Goal: Information Seeking & Learning: Learn about a topic

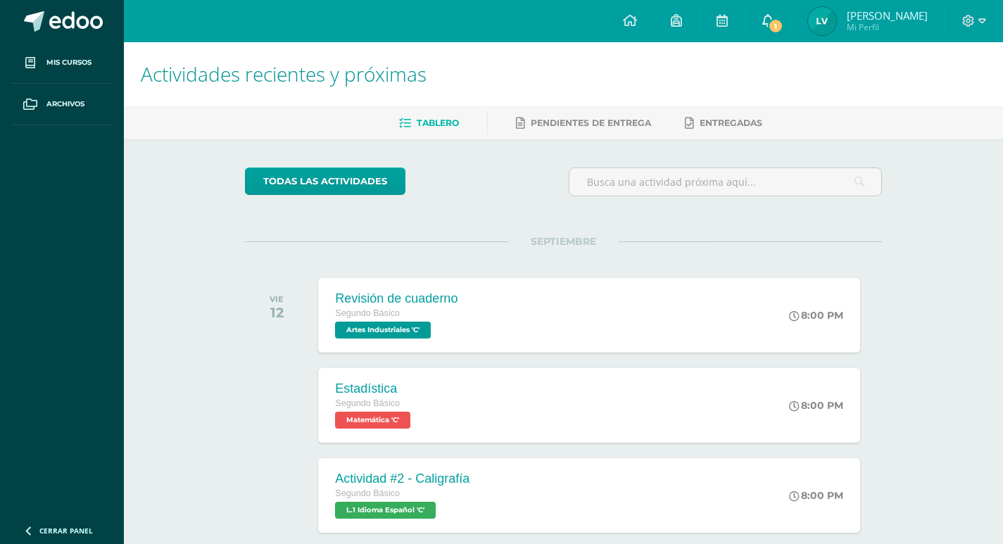
click at [763, 36] on link "1" at bounding box center [767, 21] width 45 height 42
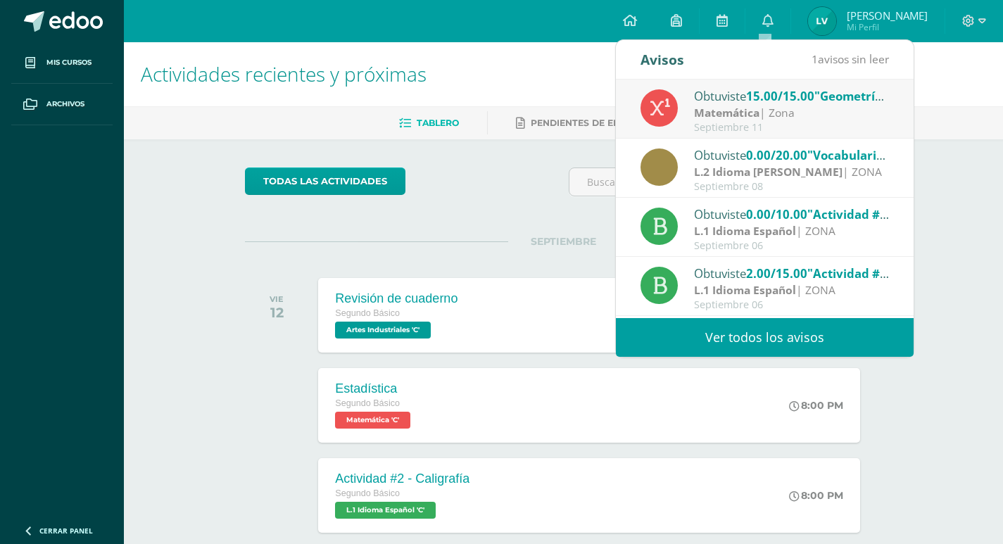
click at [797, 110] on div "Matemática | Zona" at bounding box center [792, 113] width 196 height 16
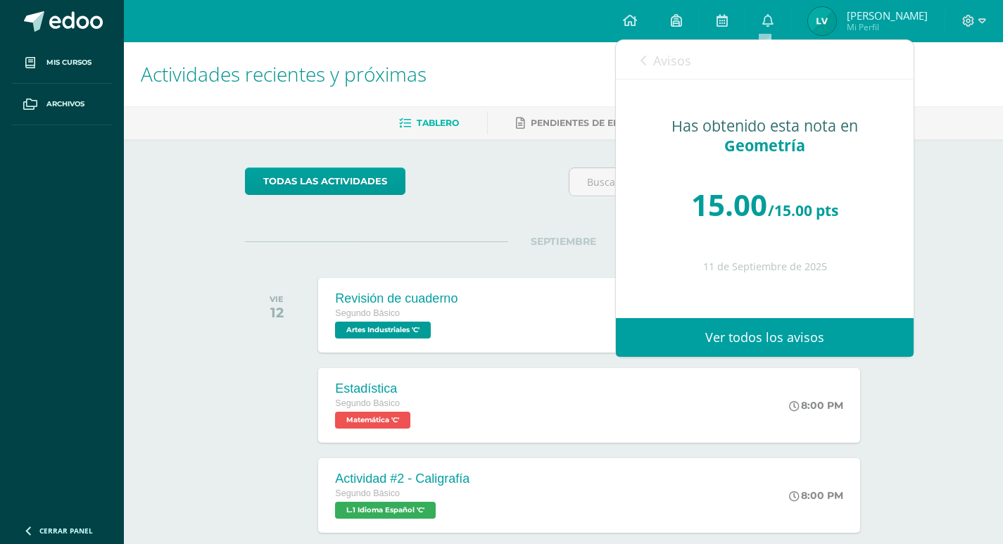
click at [646, 70] on link "Avisos" at bounding box center [665, 60] width 51 height 40
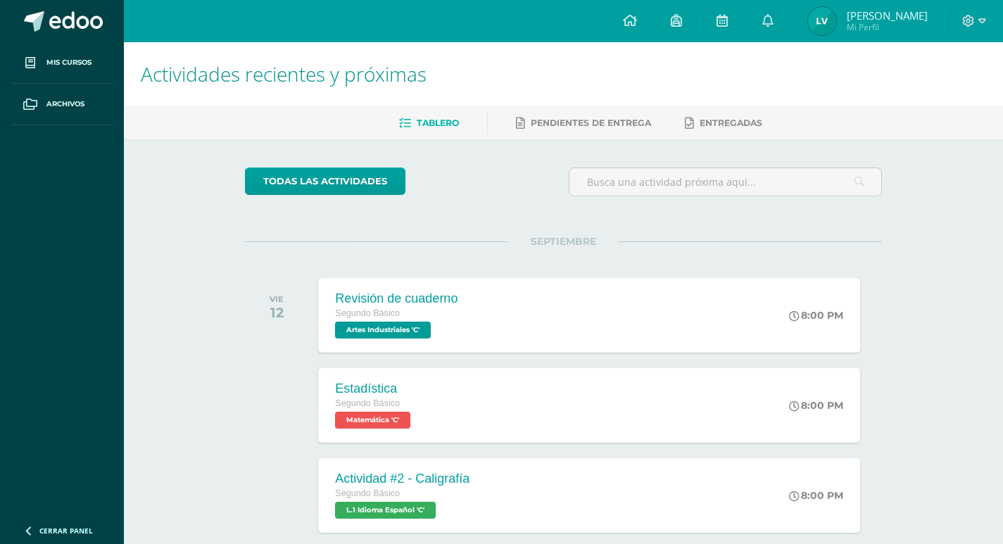
click at [448, 217] on div "todas las Actividades No tienes actividades Échale un vistazo a los demás perío…" at bounding box center [563, 515] width 693 height 752
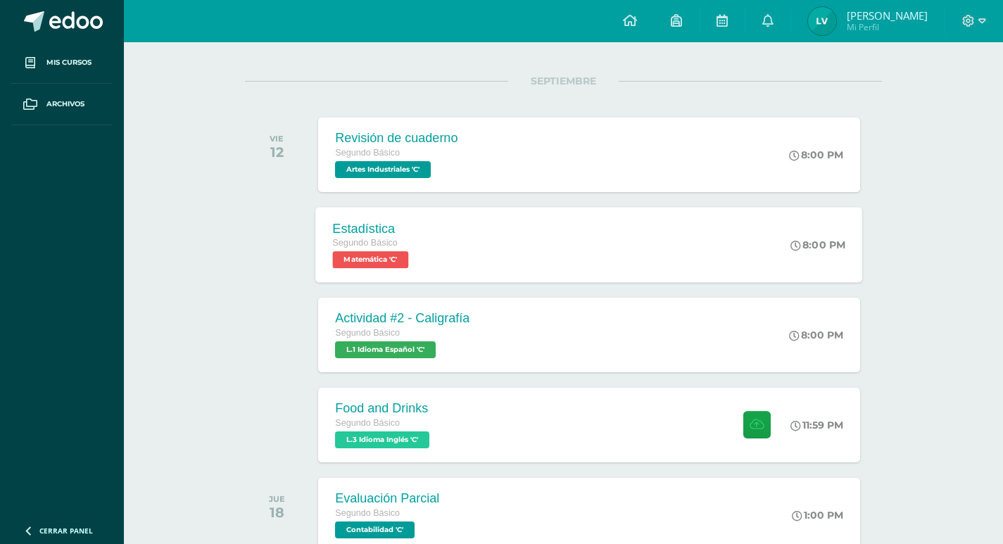
scroll to position [144, 0]
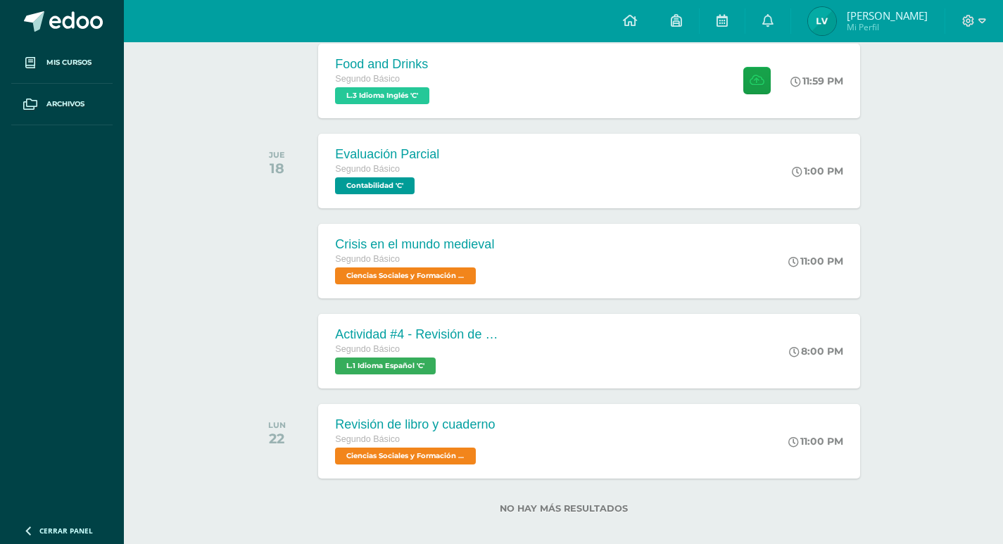
scroll to position [519, 0]
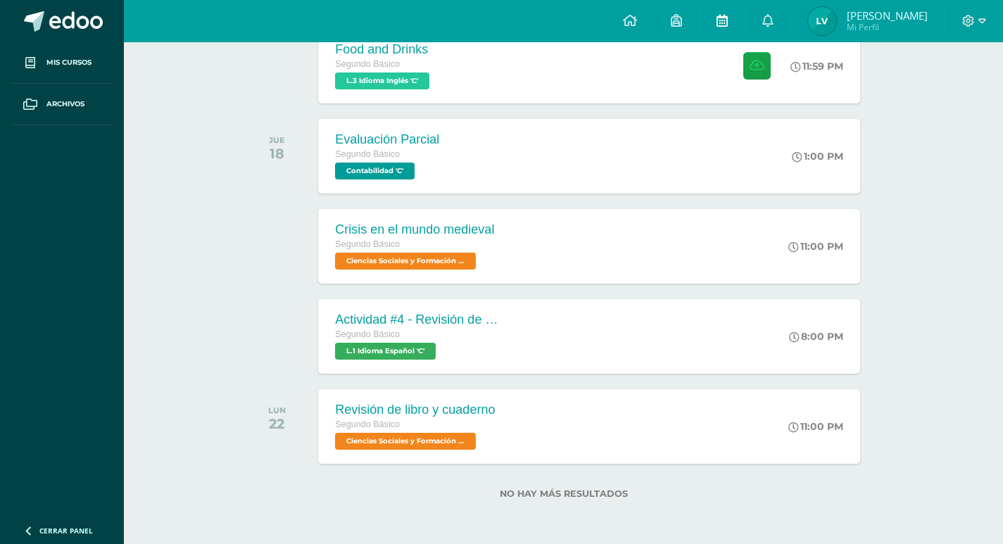
click at [735, 26] on link at bounding box center [721, 21] width 45 height 42
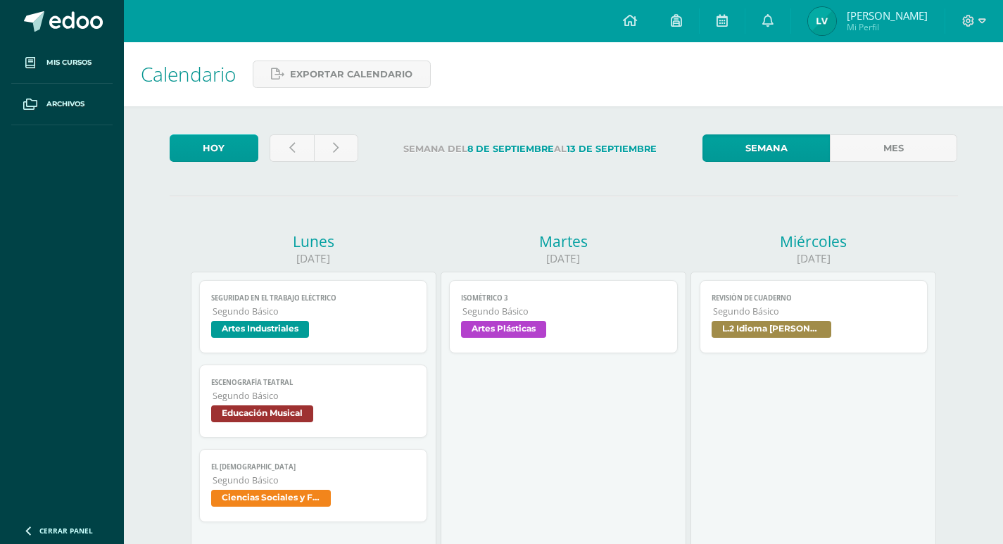
click at [859, 163] on div "Semana Mes" at bounding box center [829, 151] width 267 height 34
click at [868, 149] on link "Mes" at bounding box center [892, 147] width 127 height 27
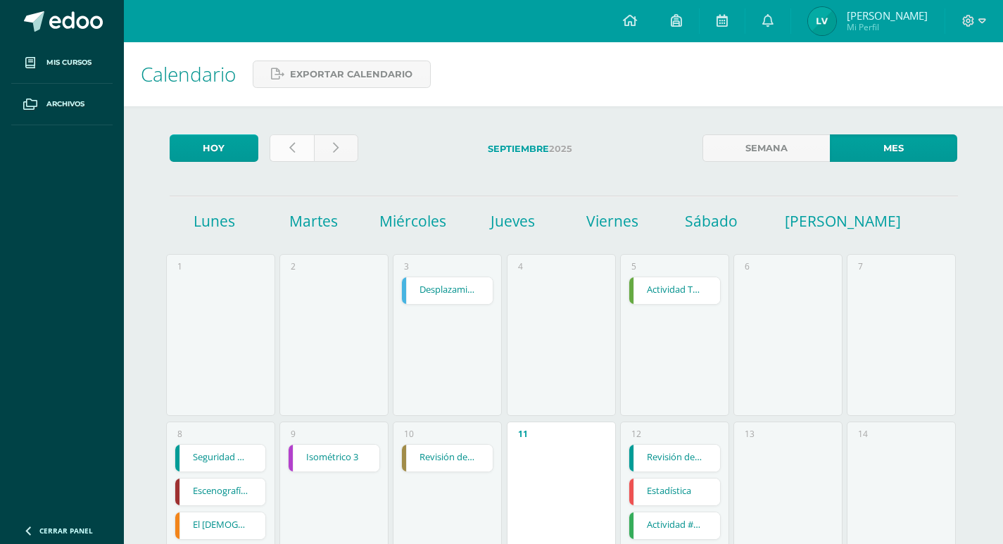
click at [286, 152] on link at bounding box center [291, 147] width 44 height 27
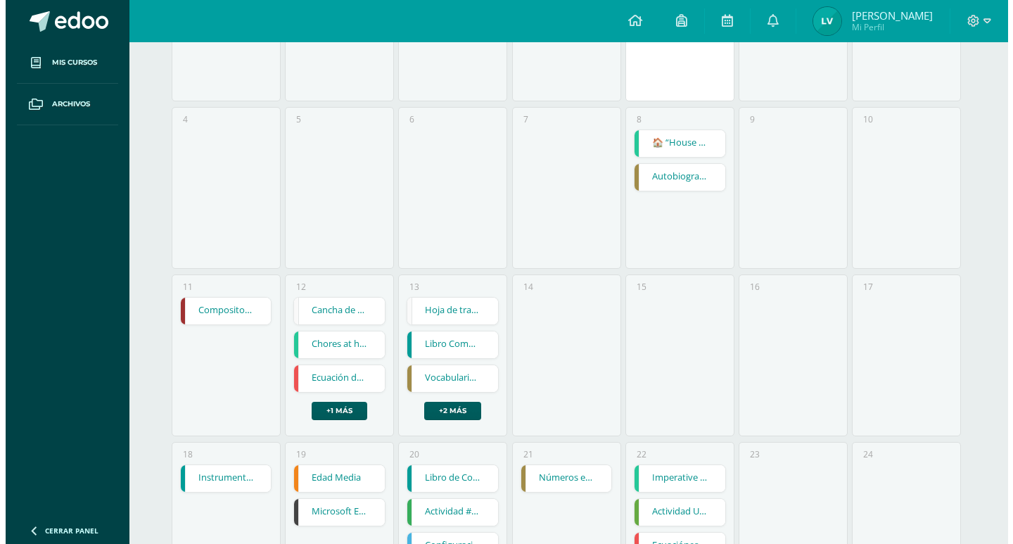
scroll to position [375, 0]
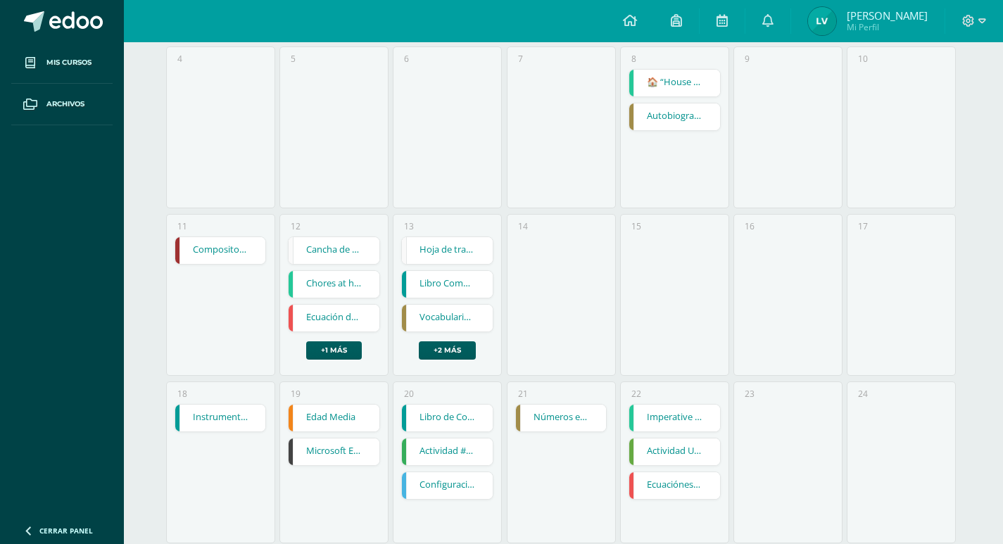
click at [372, 245] on link "Cancha de Balonmano y Contenido" at bounding box center [333, 250] width 91 height 27
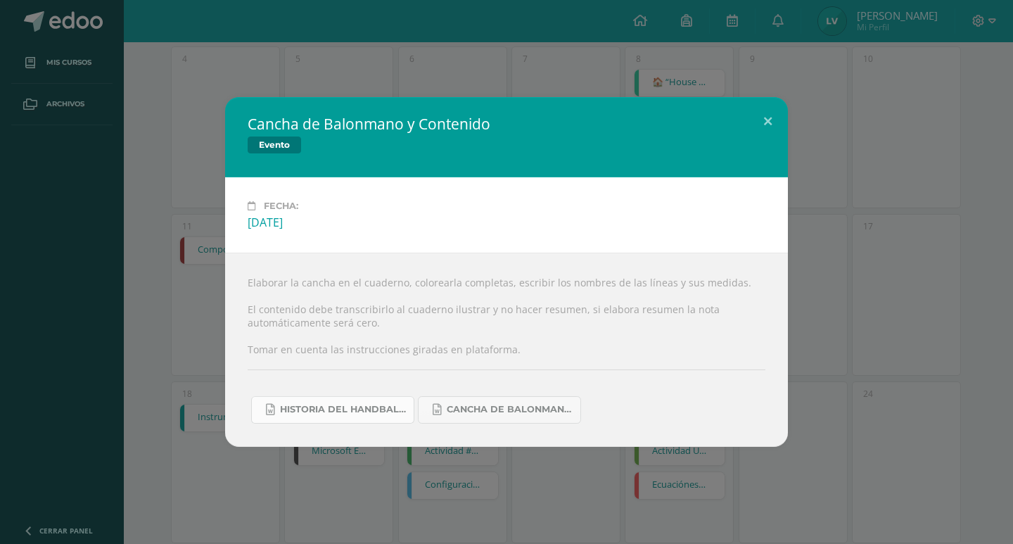
click at [373, 416] on link "Historia del handball.docx" at bounding box center [332, 409] width 163 height 27
